Goal: Navigation & Orientation: Find specific page/section

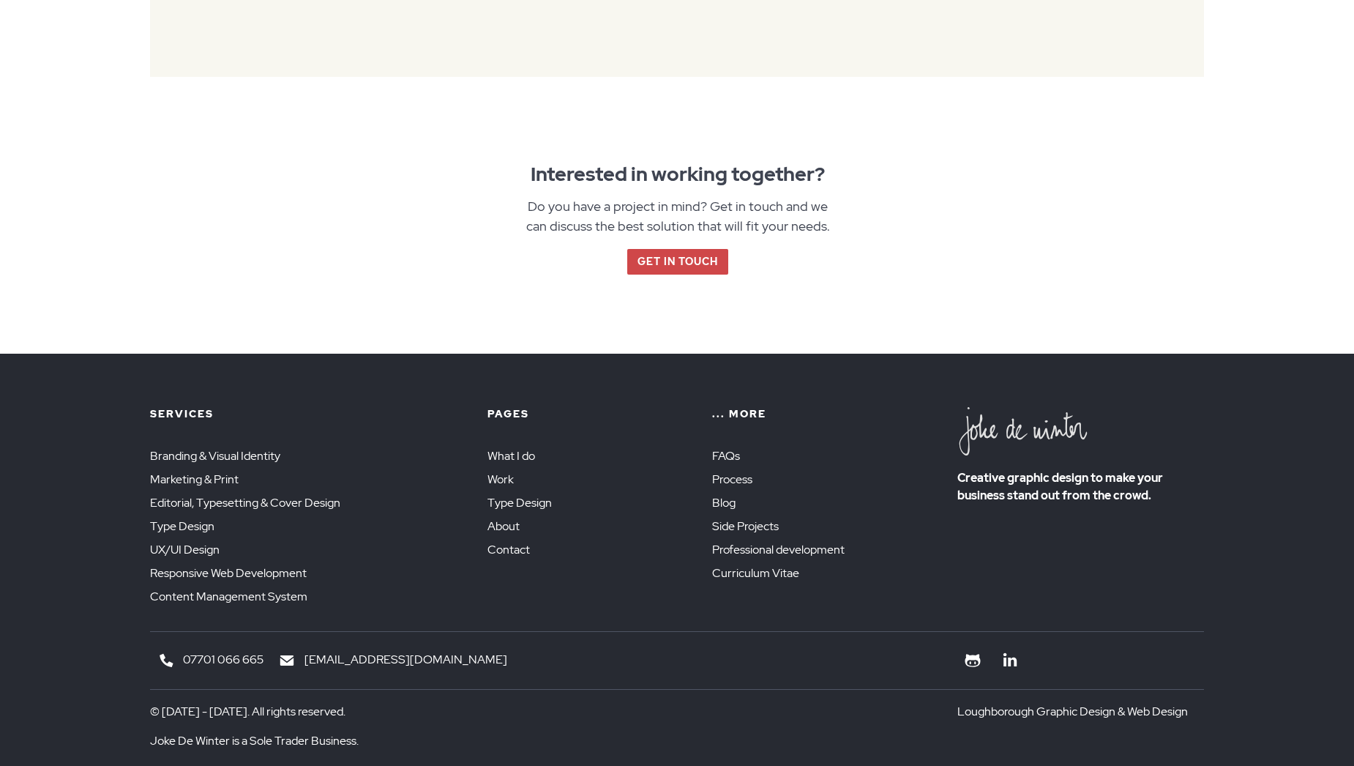
scroll to position [2267, 0]
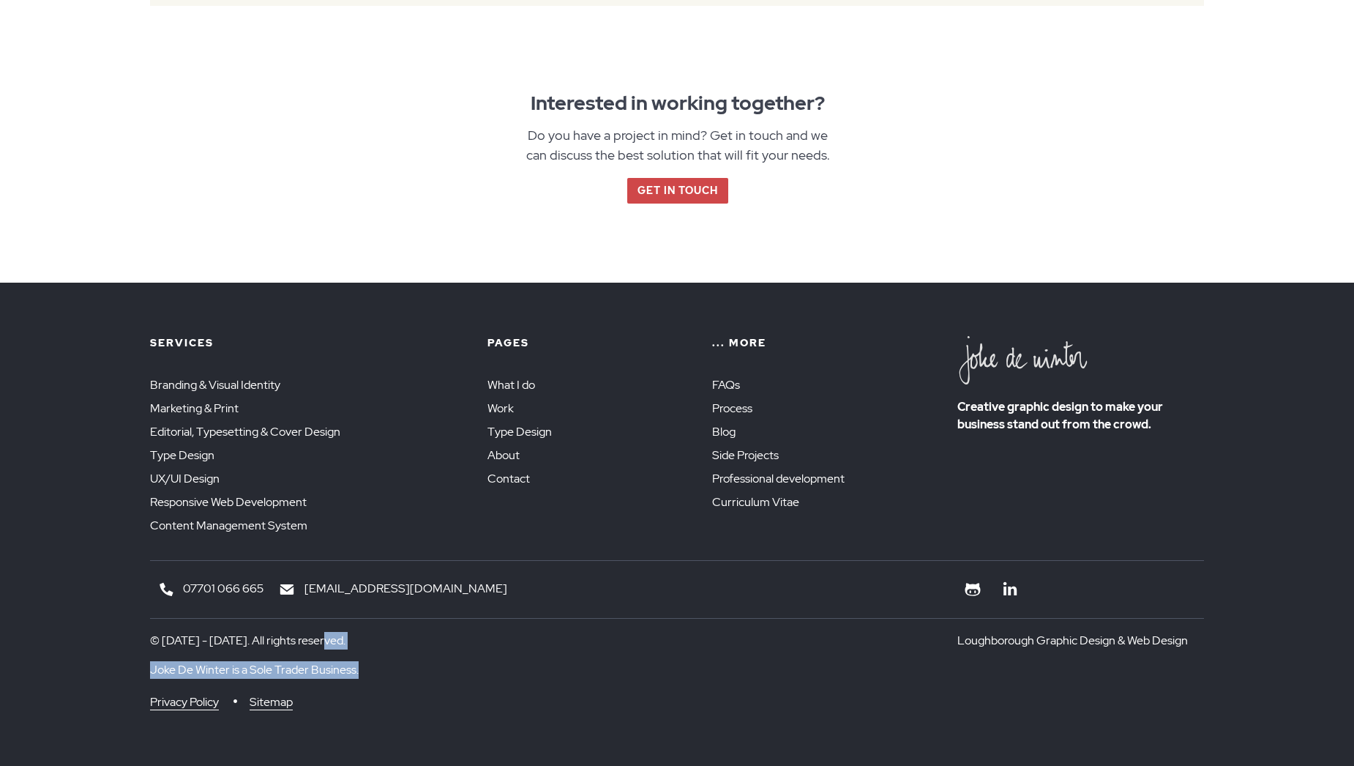
drag, startPoint x: 563, startPoint y: 663, endPoint x: 553, endPoint y: 679, distance: 19.1
click at [553, 679] on div "© [DATE] - [DATE]. All rights reserved. Joke De Winter is a Sole Trader Busines…" at bounding box center [677, 674] width 1054 height 113
drag, startPoint x: 553, startPoint y: 679, endPoint x: 772, endPoint y: 493, distance: 287.7
click at [772, 494] on link "Curriculum Vitae" at bounding box center [759, 502] width 94 height 17
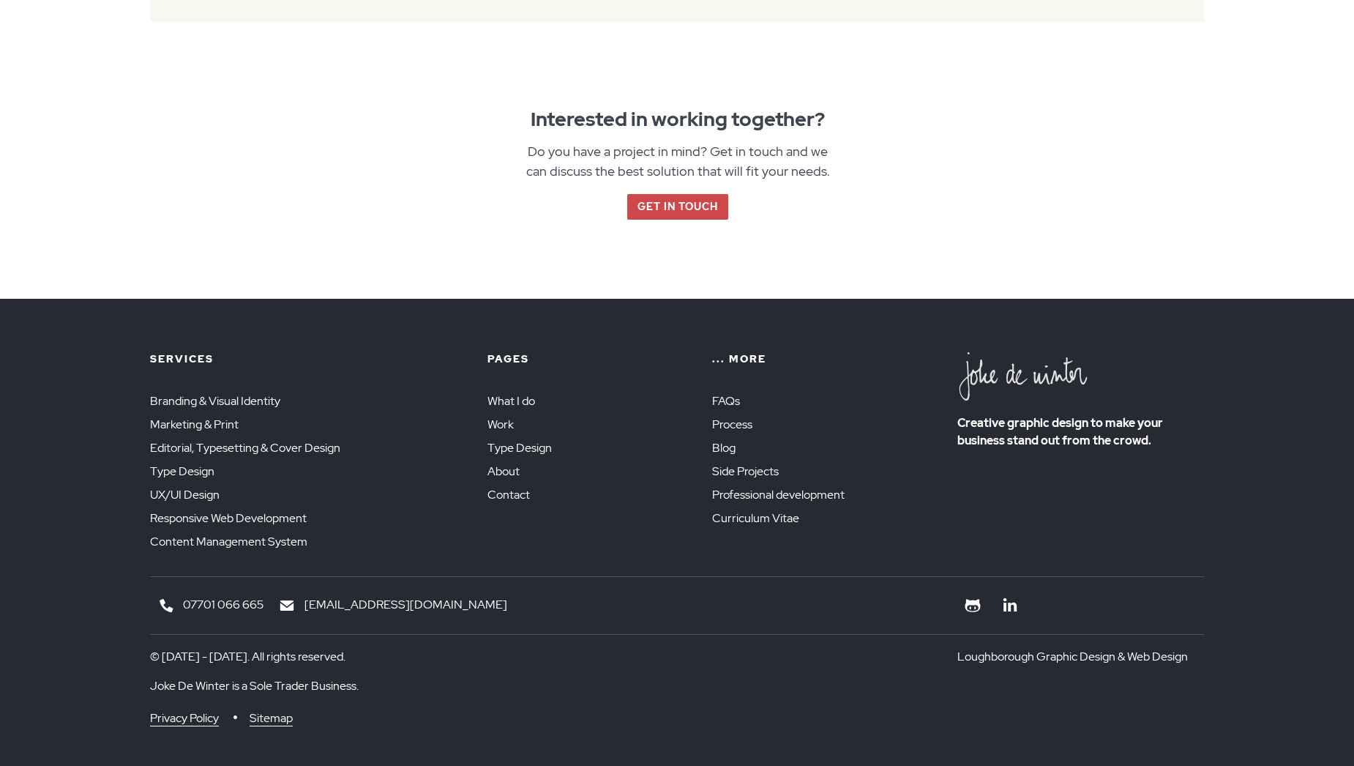
scroll to position [2000, 0]
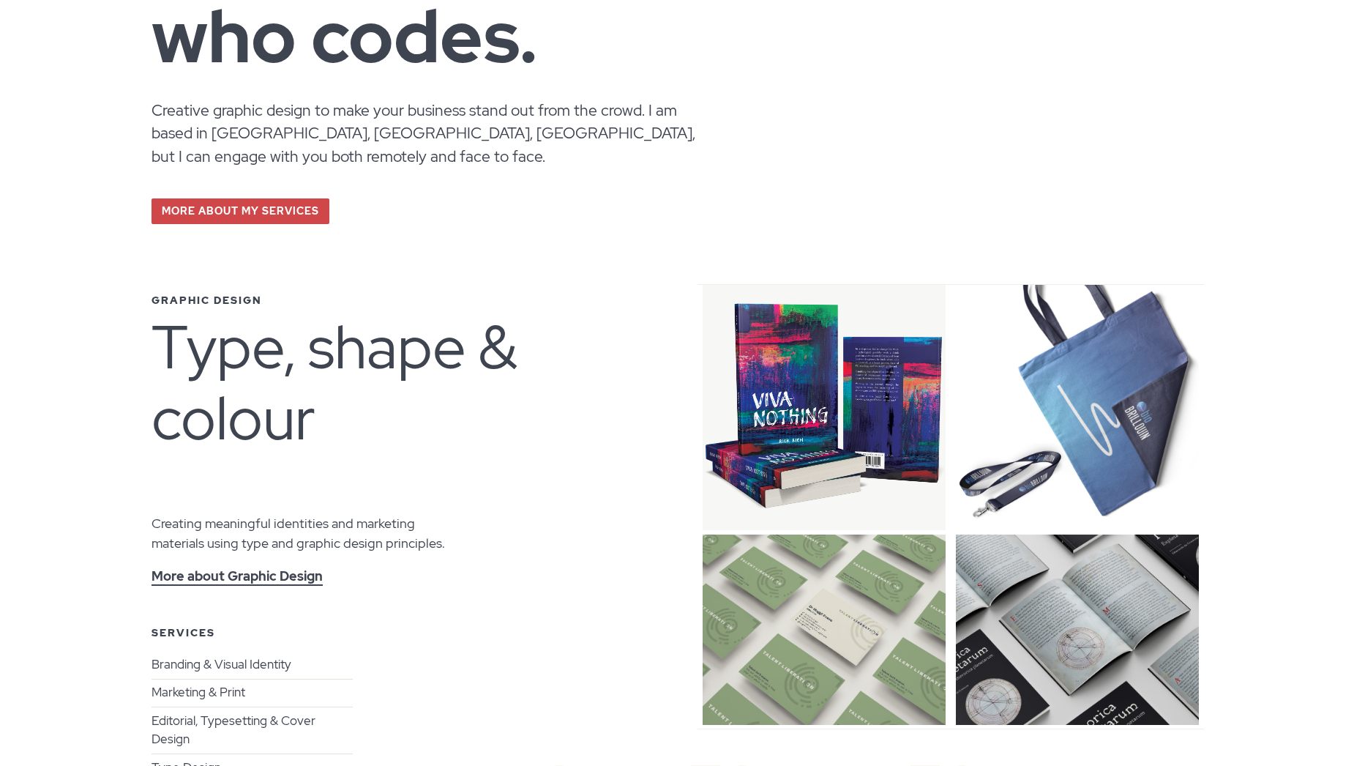
scroll to position [366, 0]
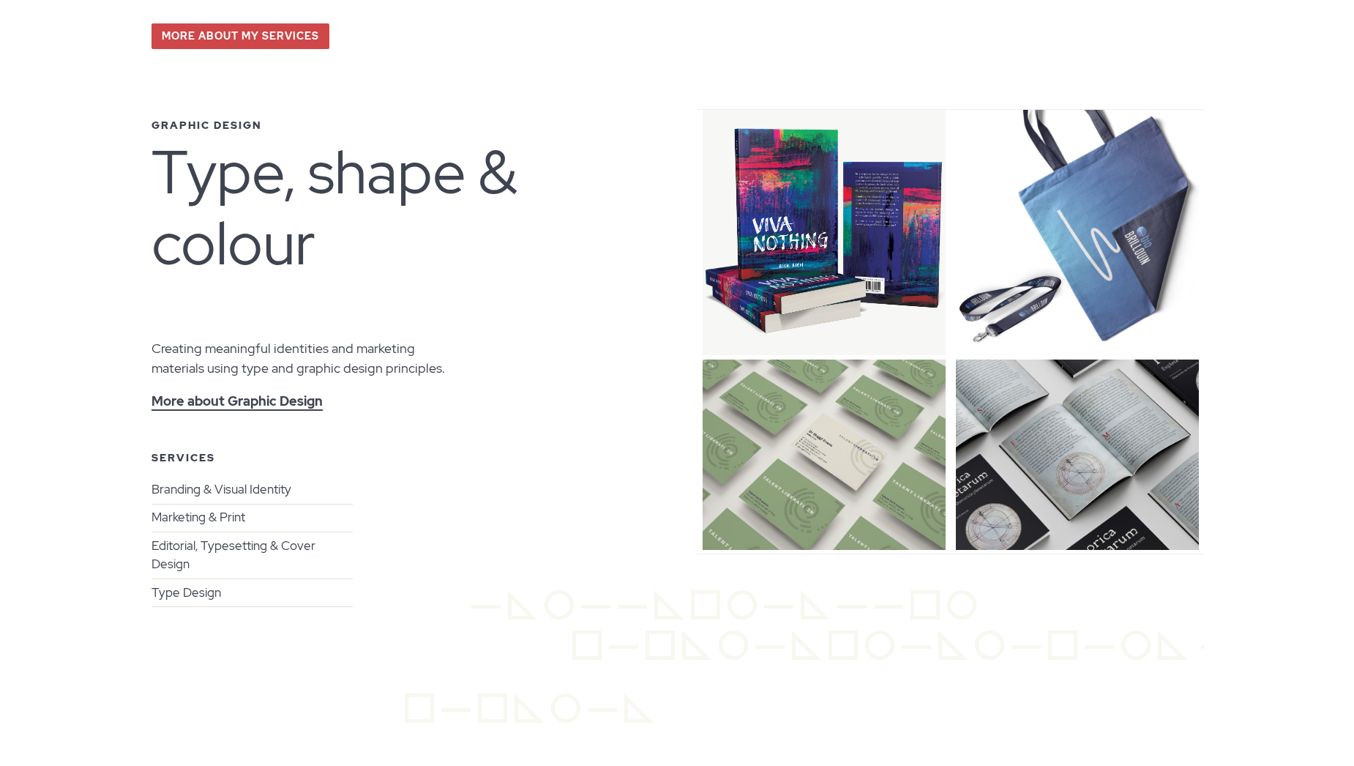
click at [790, 277] on img at bounding box center [824, 232] width 243 height 245
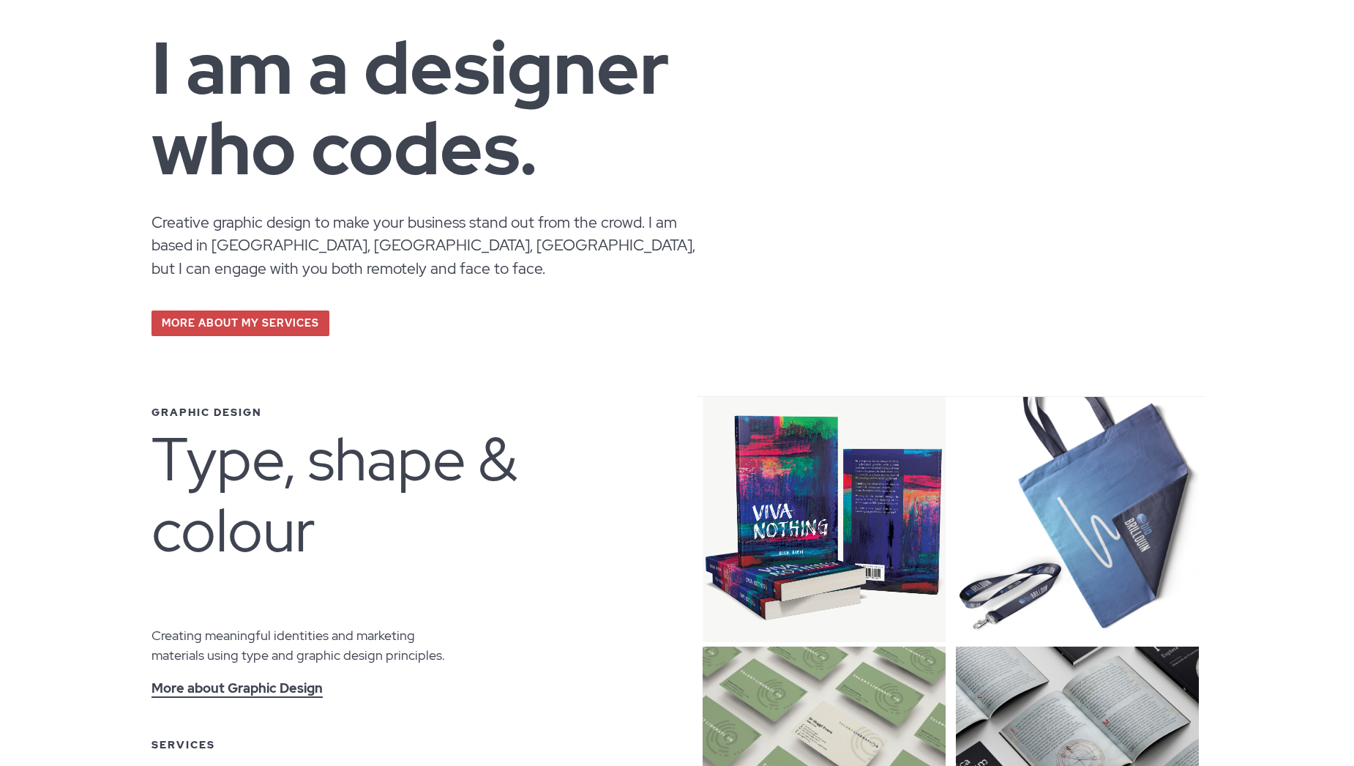
scroll to position [0, 0]
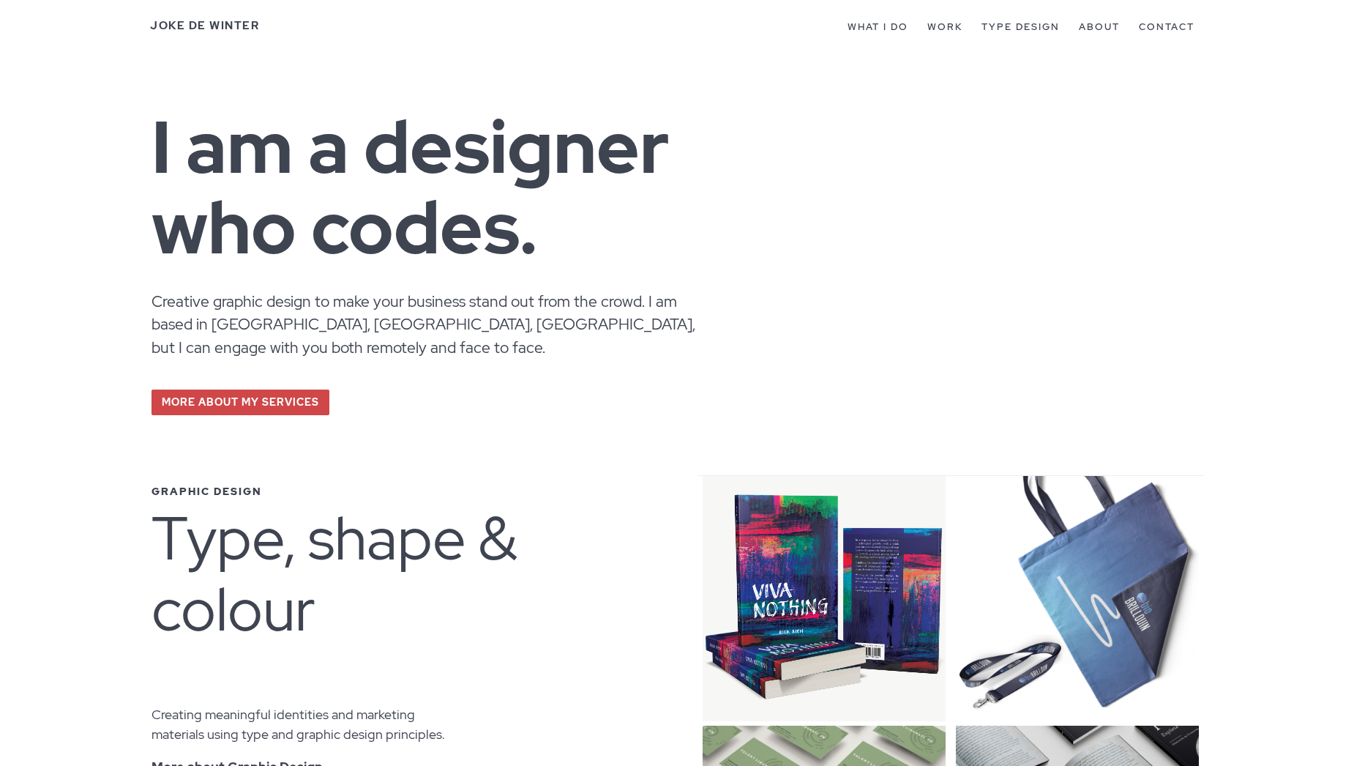
click at [837, 624] on img at bounding box center [824, 598] width 243 height 245
click at [834, 623] on img at bounding box center [824, 598] width 243 height 245
